Goal: Find contact information: Find contact information

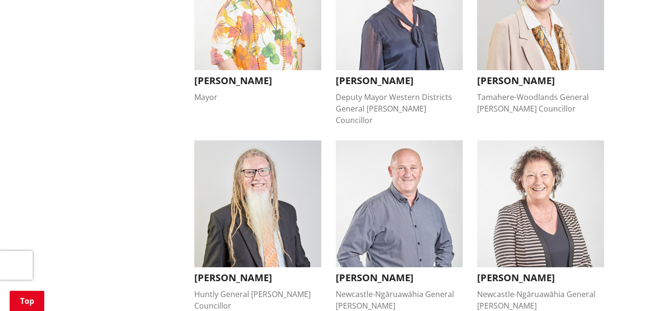
scroll to position [356, 0]
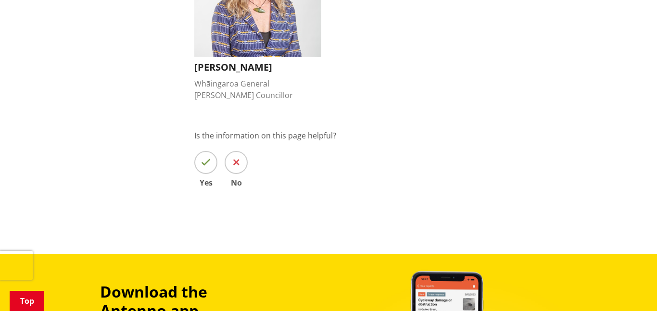
scroll to position [1149, 0]
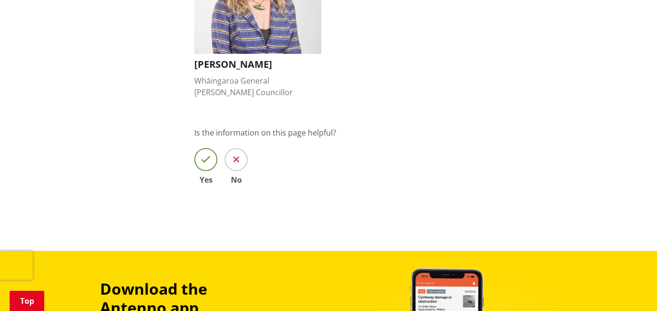
click at [198, 148] on span at bounding box center [205, 159] width 23 height 23
click at [0, 0] on input "Yes" at bounding box center [0, 0] width 0 height 0
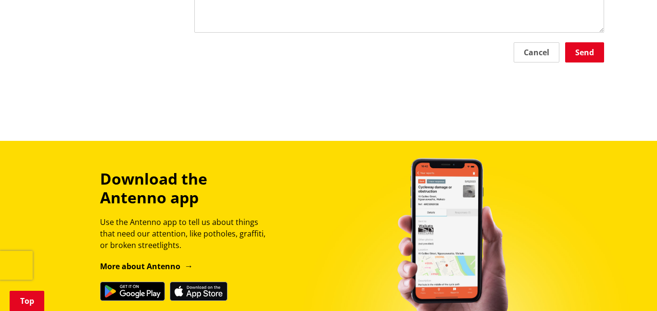
scroll to position [1282, 0]
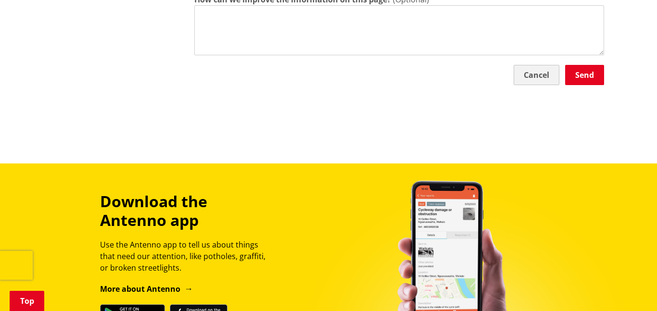
click at [533, 65] on button "Cancel" at bounding box center [537, 75] width 46 height 20
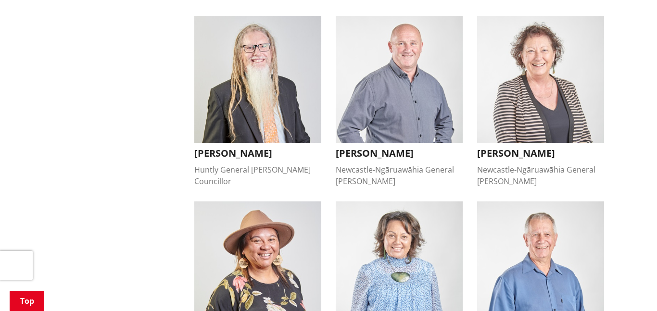
scroll to position [482, 0]
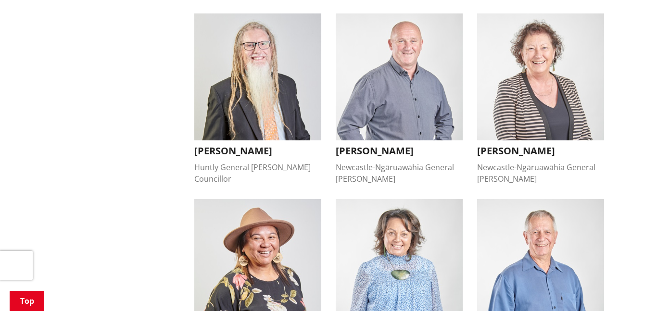
click at [396, 270] on img "button" at bounding box center [399, 262] width 127 height 127
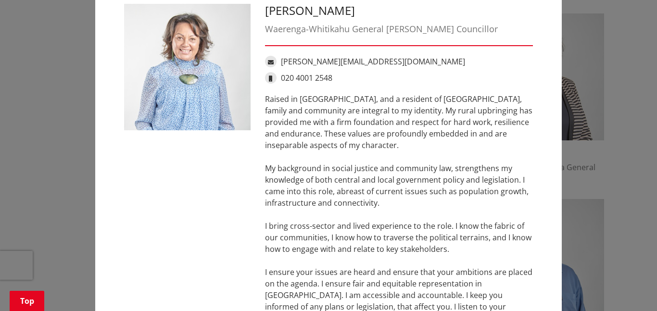
scroll to position [0, 0]
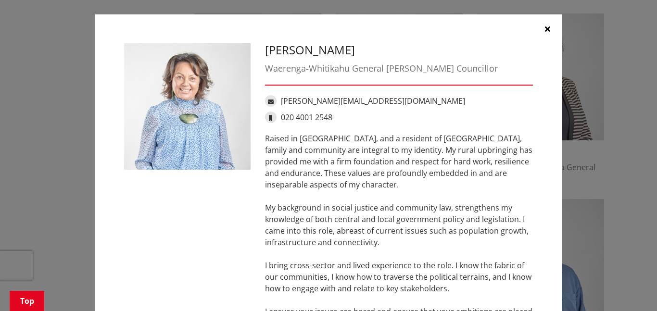
click at [548, 26] on icon "button" at bounding box center [547, 29] width 5 height 8
